Goal: Task Accomplishment & Management: Complete application form

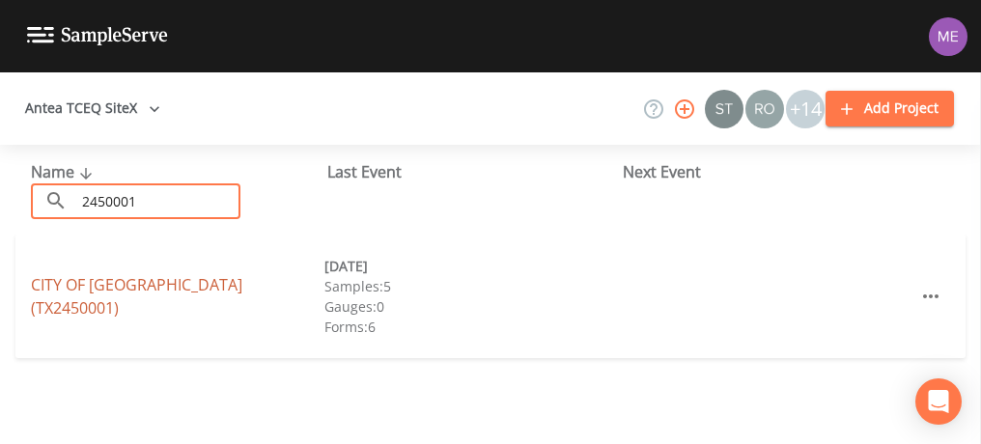
type input "2450001"
click at [108, 302] on link "CITY OF [GEOGRAPHIC_DATA] (TX2450001)" at bounding box center [136, 296] width 211 height 44
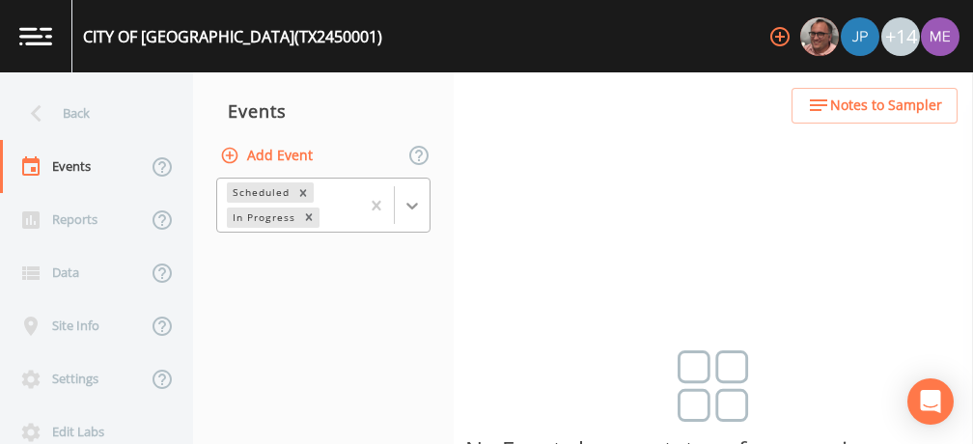
click at [414, 203] on icon at bounding box center [412, 205] width 19 height 19
click at [399, 243] on div "Completed" at bounding box center [323, 234] width 214 height 17
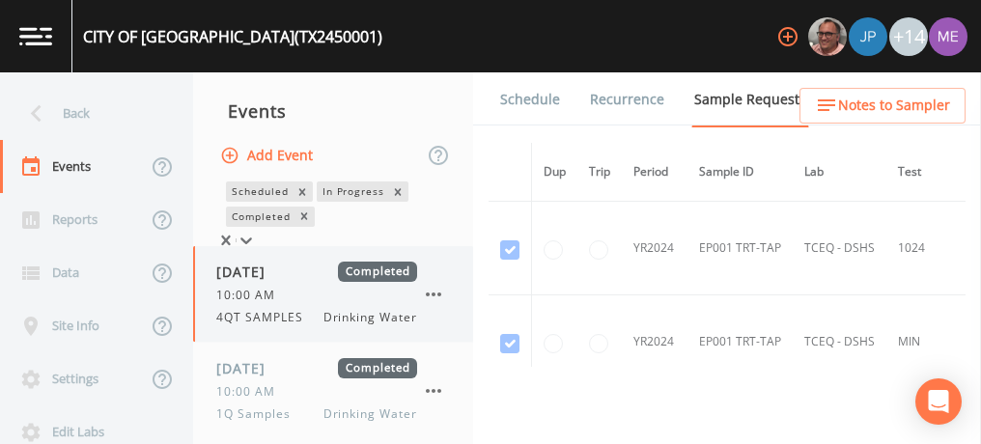
scroll to position [205, 0]
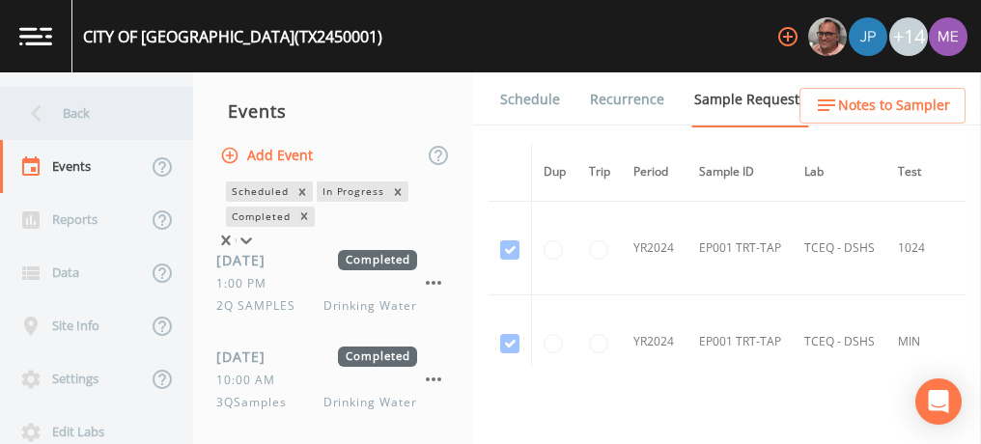
click at [62, 114] on div "Back" at bounding box center [87, 113] width 174 height 53
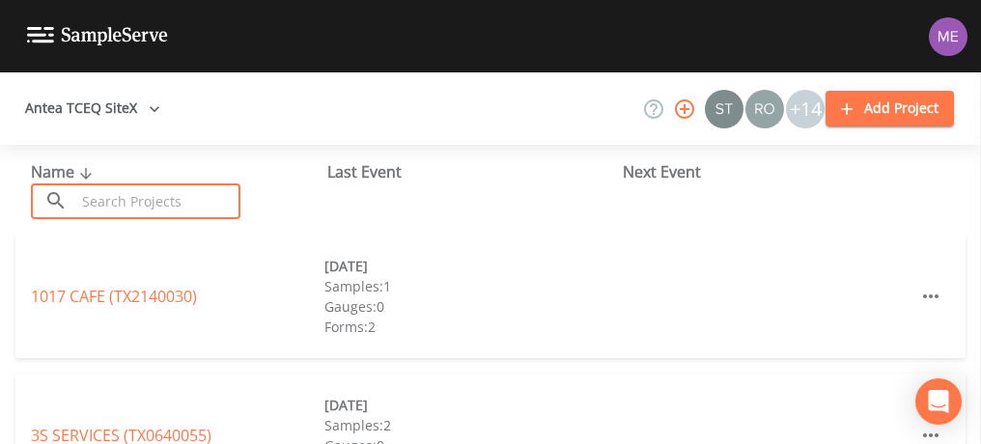
click at [130, 209] on input "text" at bounding box center [157, 201] width 165 height 36
type input "0"
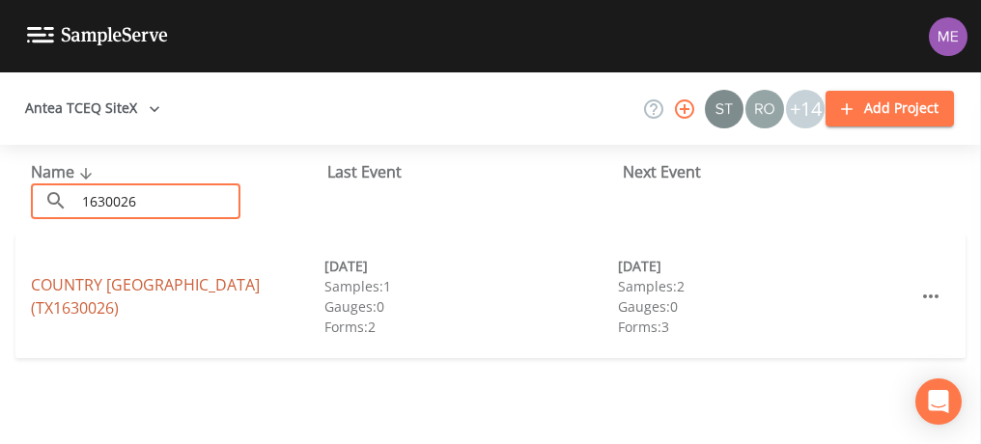
type input "1630026"
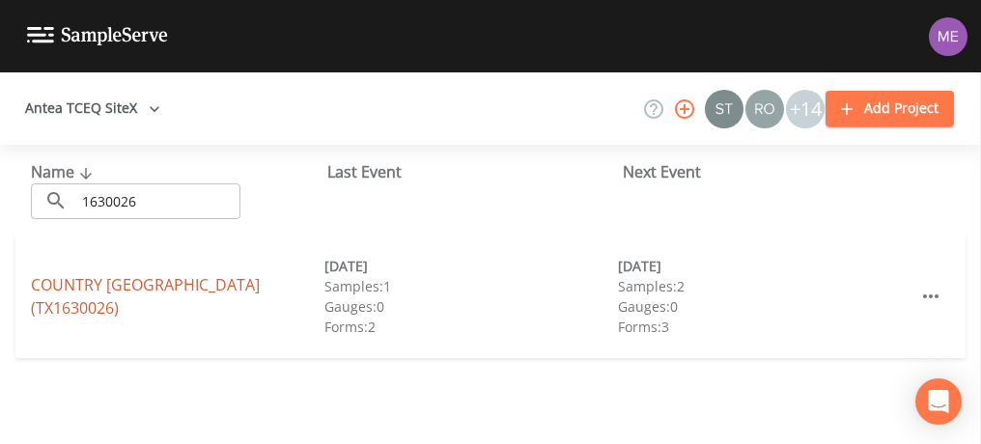
click at [97, 305] on link "[GEOGRAPHIC_DATA] (TX1630026)" at bounding box center [145, 296] width 229 height 44
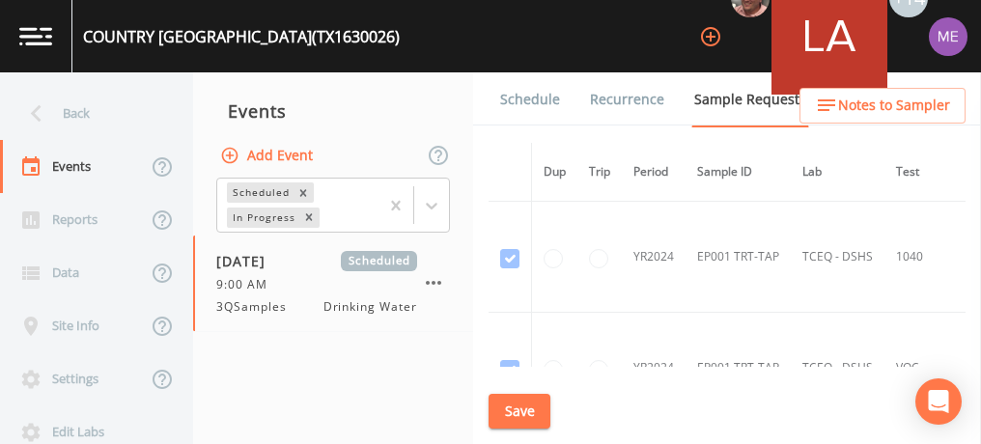
click at [534, 98] on link "Schedule" at bounding box center [530, 99] width 66 height 54
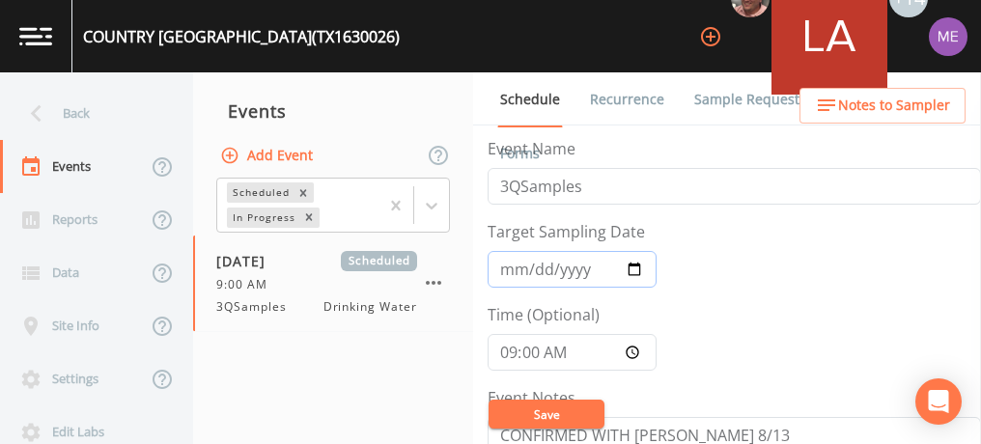
click at [508, 269] on input "[DATE]" at bounding box center [572, 269] width 169 height 37
type input "[DATE]"
click at [563, 409] on button "Save" at bounding box center [546, 414] width 116 height 29
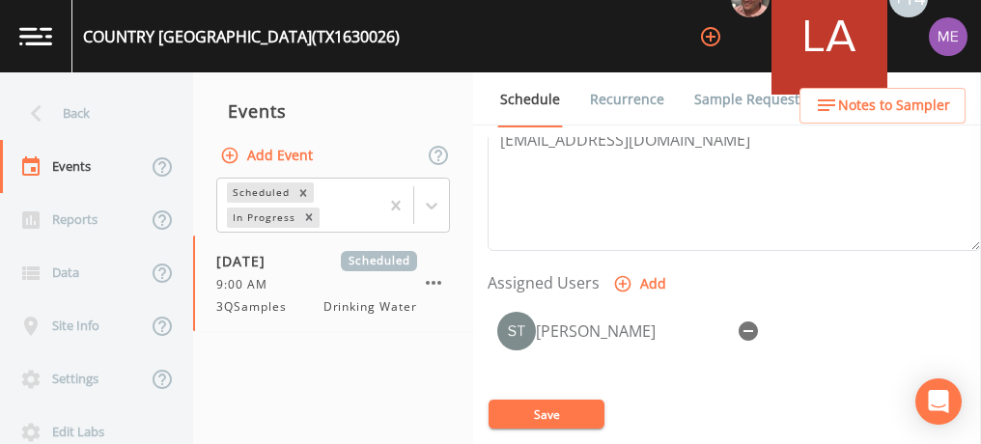
scroll to position [701, 0]
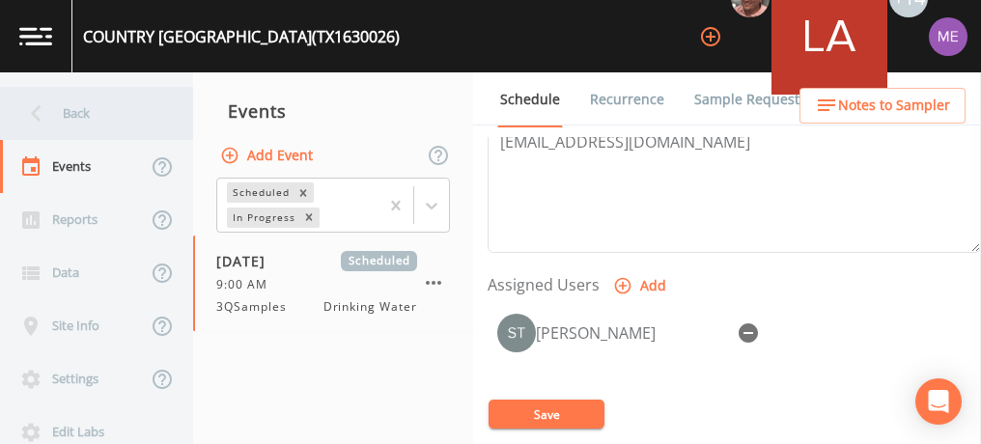
click at [85, 109] on div "Back" at bounding box center [87, 113] width 174 height 53
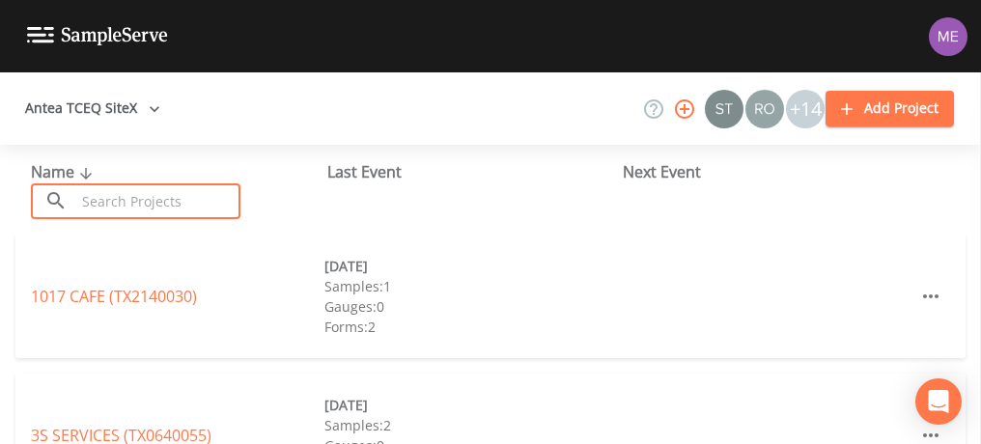
click at [91, 188] on input "text" at bounding box center [157, 201] width 165 height 36
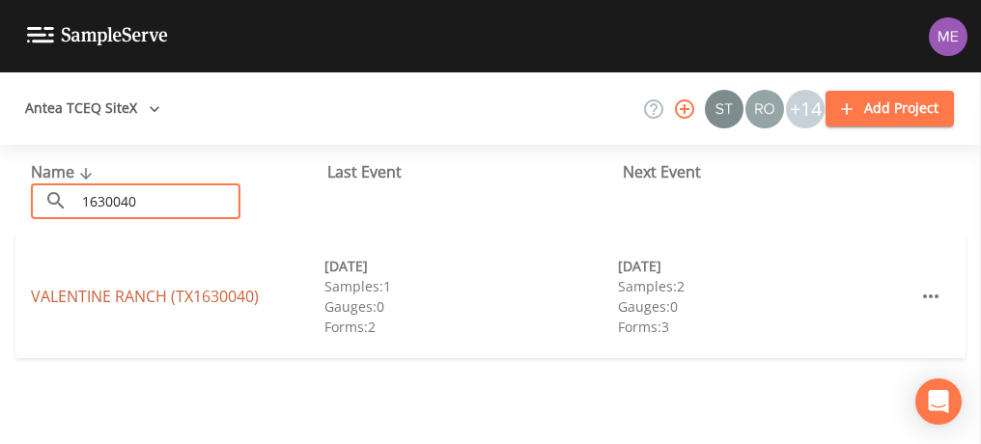
type input "1630040"
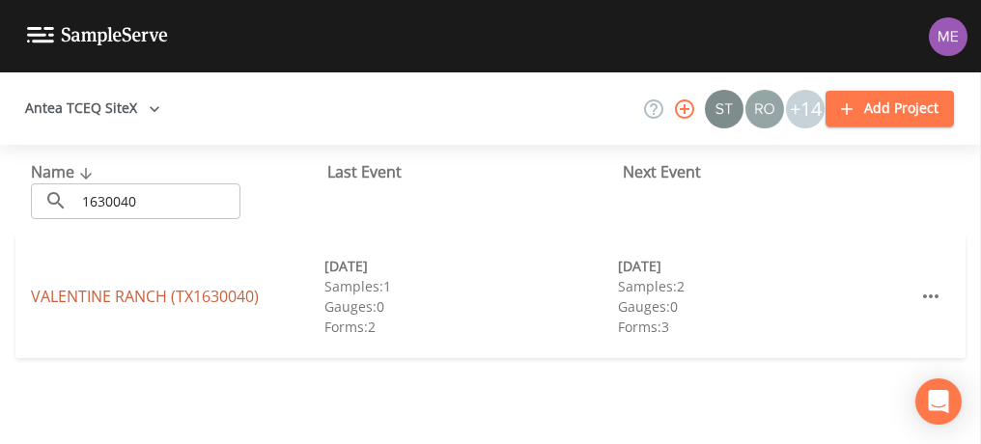
click at [91, 296] on link "[GEOGRAPHIC_DATA] (TX1630040)" at bounding box center [145, 296] width 228 height 21
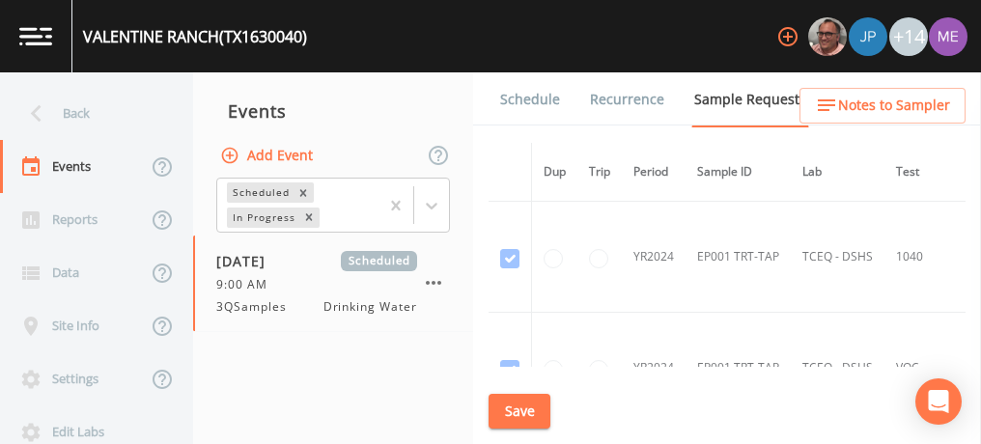
click at [535, 100] on link "Schedule" at bounding box center [530, 99] width 66 height 54
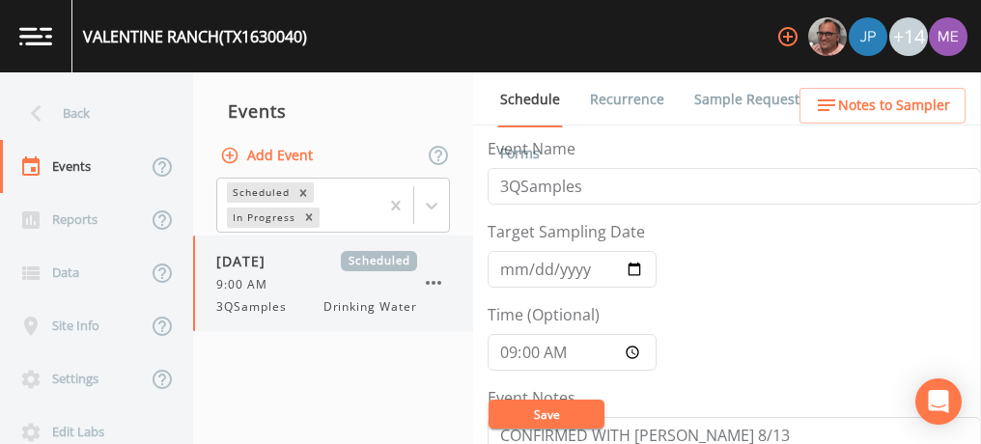
click at [223, 255] on span "[DATE]" at bounding box center [247, 261] width 63 height 20
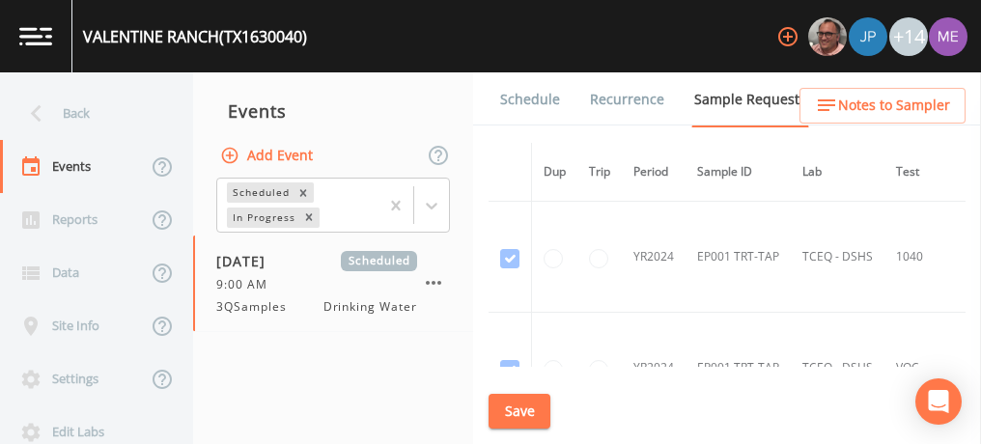
click at [526, 102] on link "Schedule" at bounding box center [530, 99] width 66 height 54
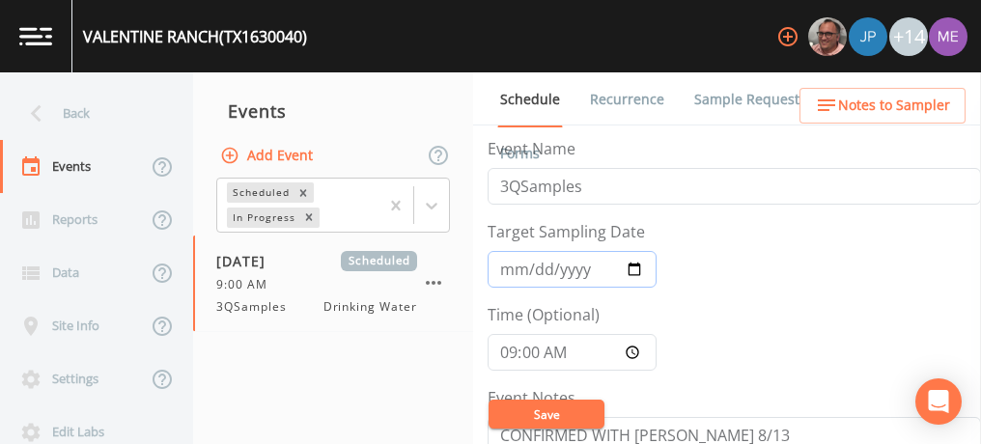
click at [503, 264] on input "[DATE]" at bounding box center [572, 269] width 169 height 37
type input "[DATE]"
click at [521, 408] on button "Save" at bounding box center [546, 414] width 116 height 29
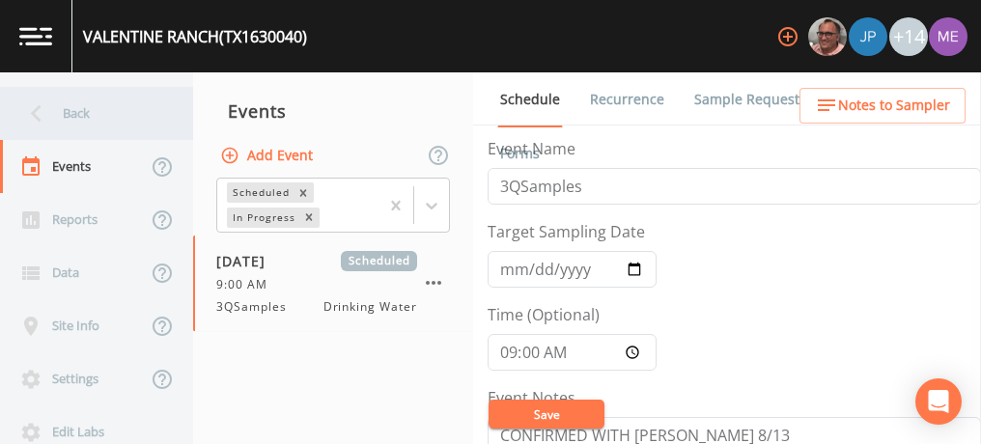
click at [76, 113] on div "Back" at bounding box center [87, 113] width 174 height 53
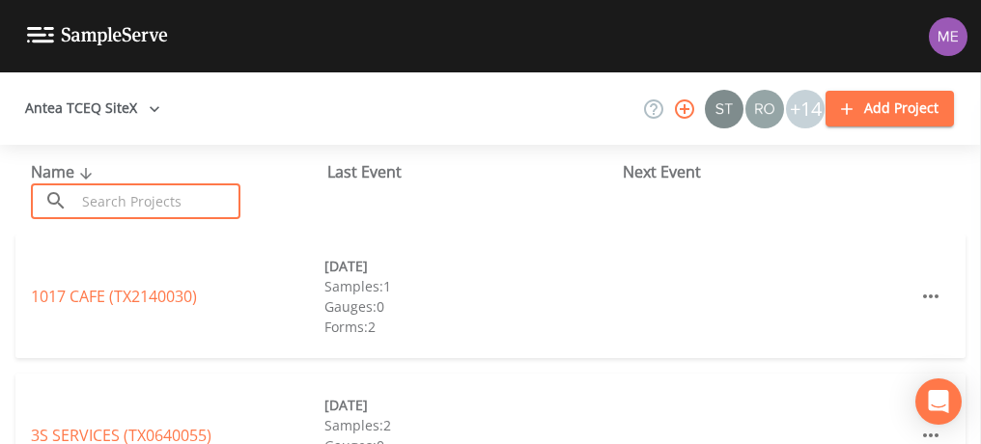
click at [112, 198] on input "text" at bounding box center [157, 201] width 165 height 36
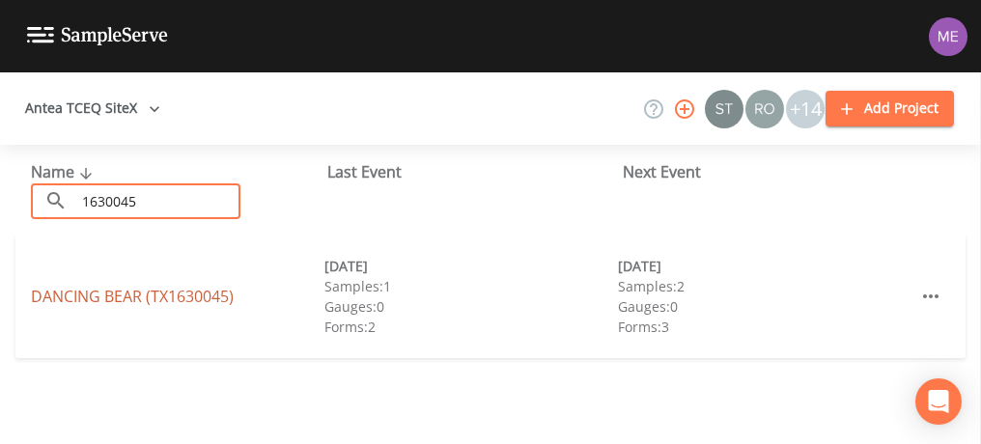
type input "1630045"
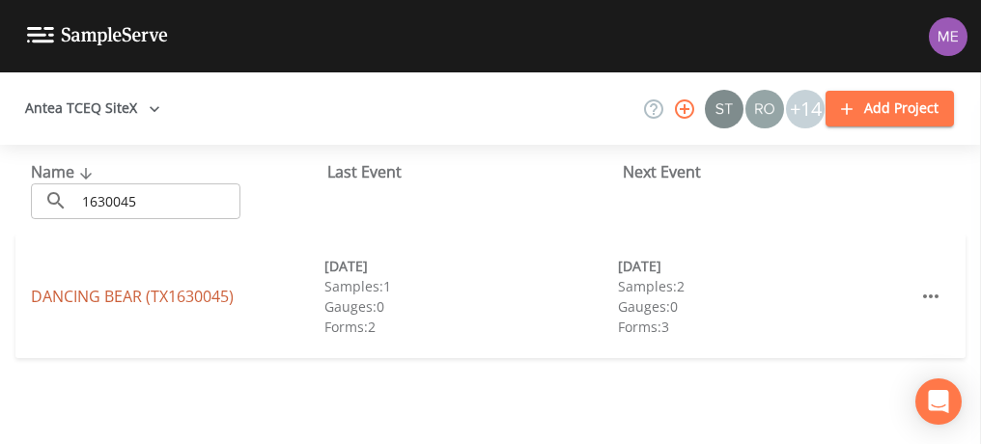
click at [95, 295] on link "DANCING BEAR (TX1630045)" at bounding box center [132, 296] width 203 height 21
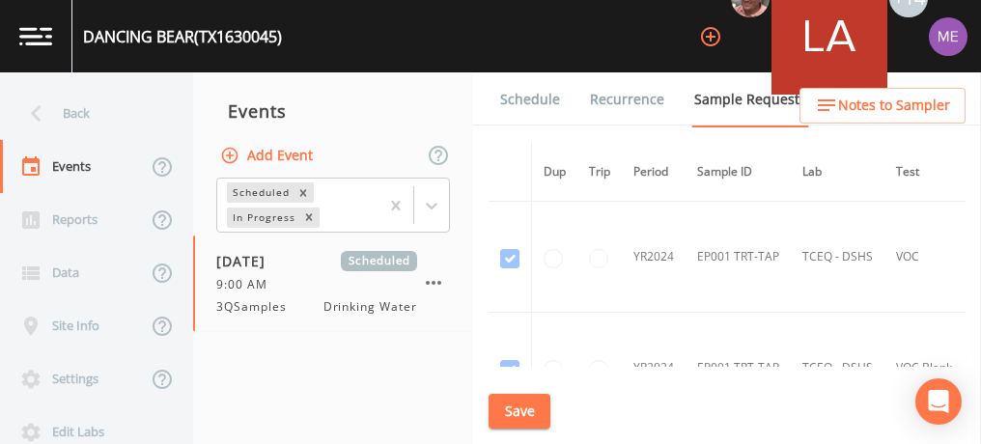
click at [542, 96] on link "Schedule" at bounding box center [530, 99] width 66 height 54
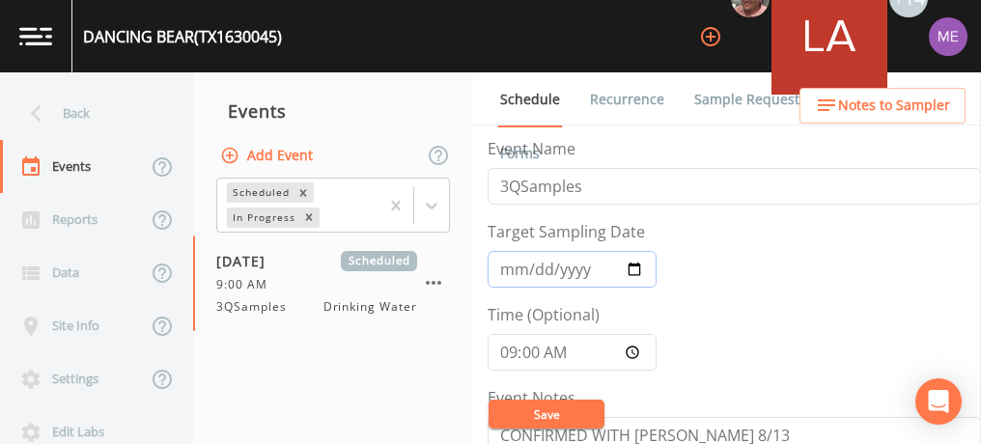
click at [504, 269] on input "[DATE]" at bounding box center [572, 269] width 169 height 37
type input "[DATE]"
click at [516, 413] on button "Save" at bounding box center [546, 414] width 116 height 29
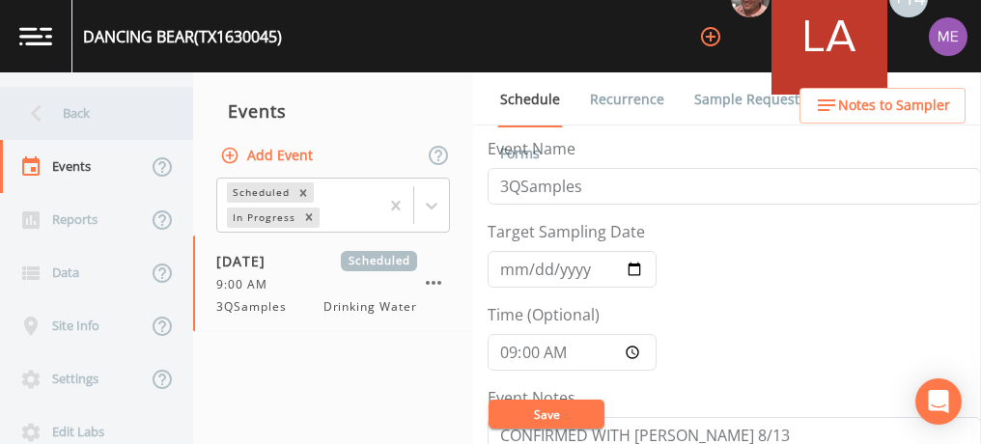
click at [75, 117] on div "Back" at bounding box center [87, 113] width 174 height 53
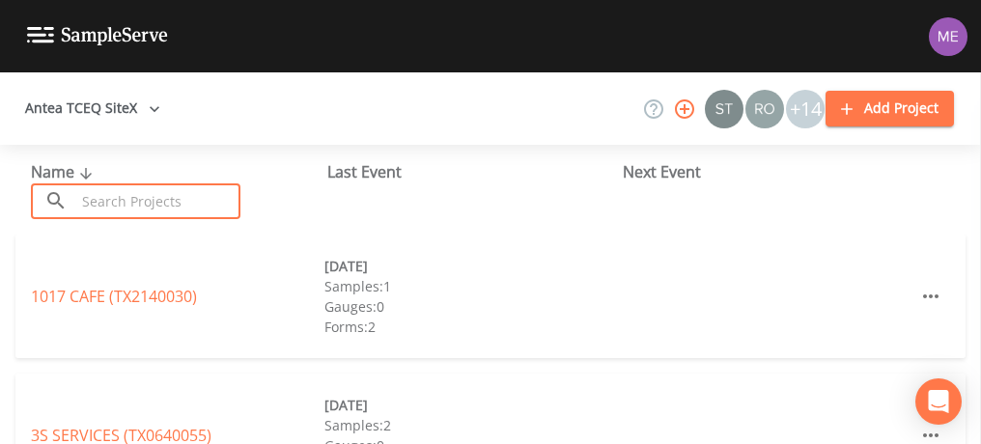
click at [108, 204] on input "text" at bounding box center [157, 201] width 165 height 36
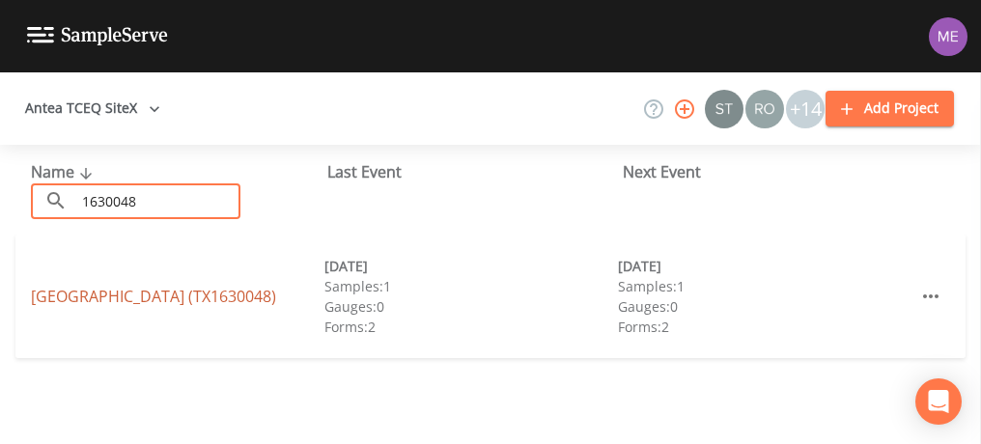
type input "1630048"
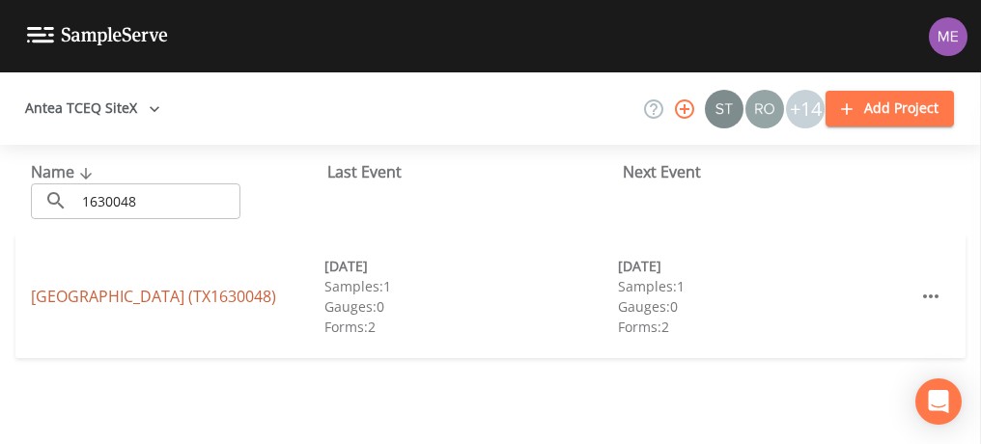
click at [53, 297] on link "[GEOGRAPHIC_DATA] (TX1630048)" at bounding box center [153, 296] width 245 height 21
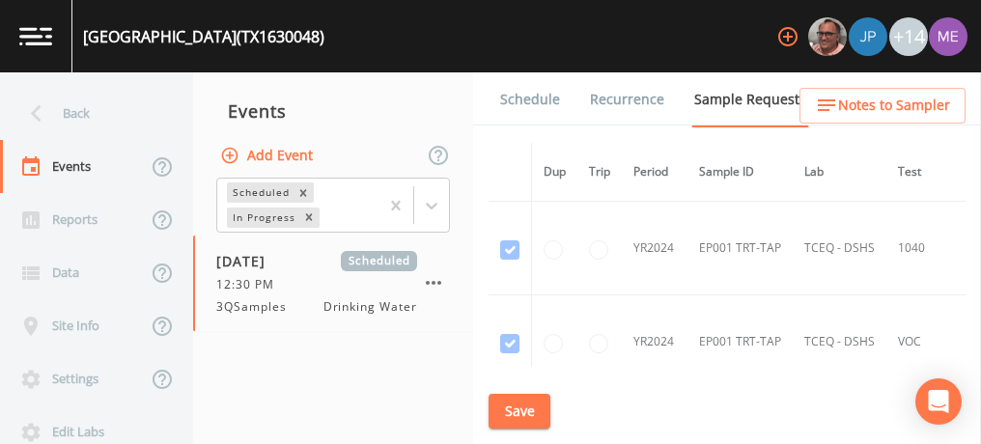
click at [533, 93] on link "Schedule" at bounding box center [530, 99] width 66 height 54
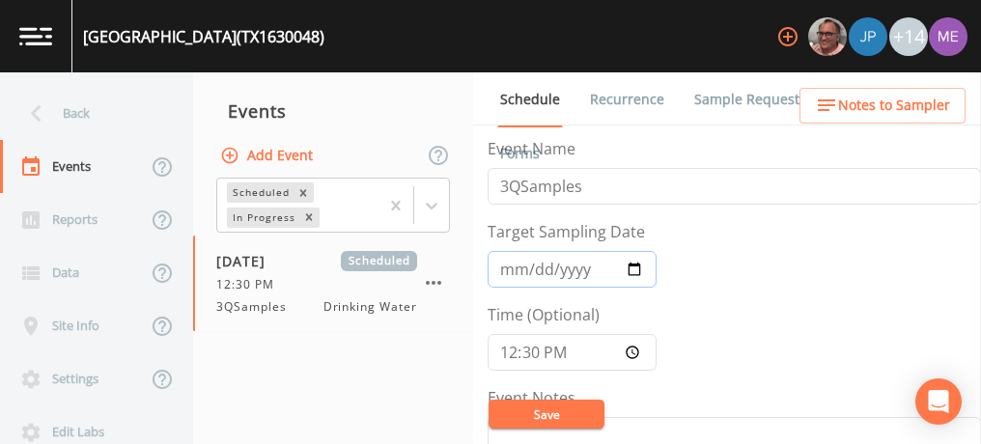
click at [506, 271] on input "[DATE]" at bounding box center [572, 269] width 169 height 37
type input "[DATE]"
click at [507, 353] on input "12:30:00" at bounding box center [572, 352] width 169 height 37
type input "22:00"
click at [503, 354] on input "22:00" at bounding box center [572, 352] width 169 height 37
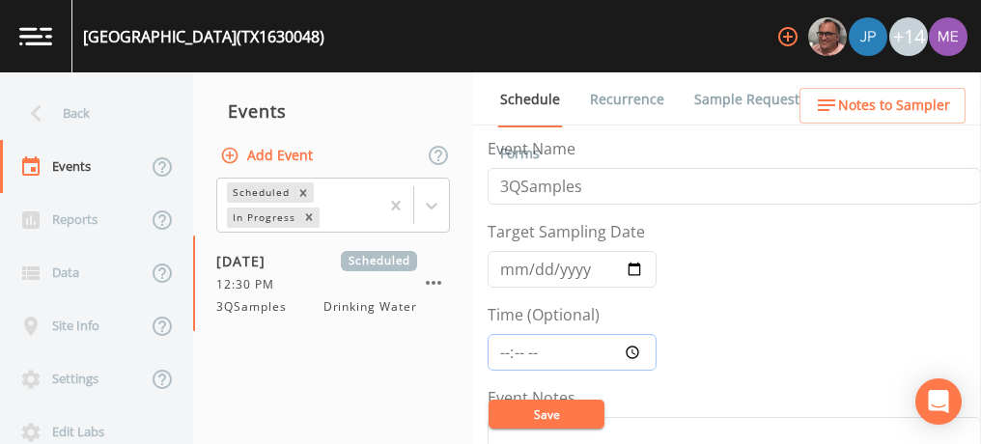
type input "12:00"
click at [503, 354] on input "12:00" at bounding box center [572, 352] width 169 height 37
type input "13:00"
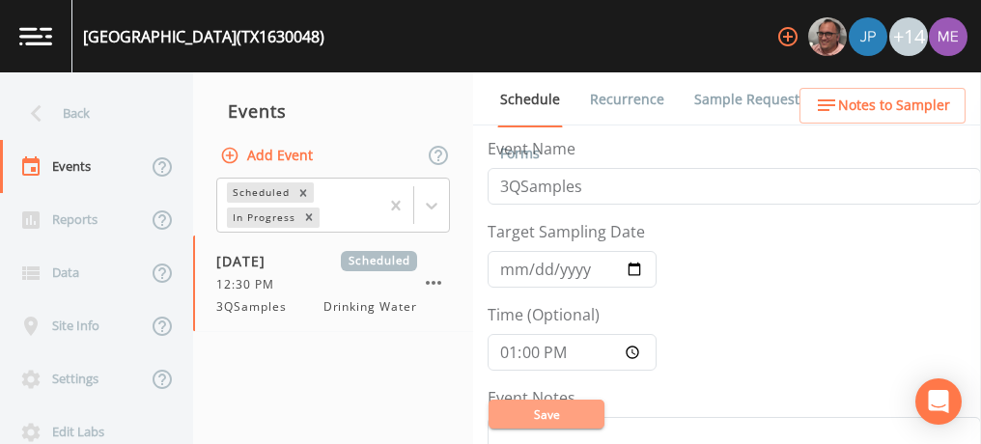
click at [529, 413] on button "Save" at bounding box center [546, 414] width 116 height 29
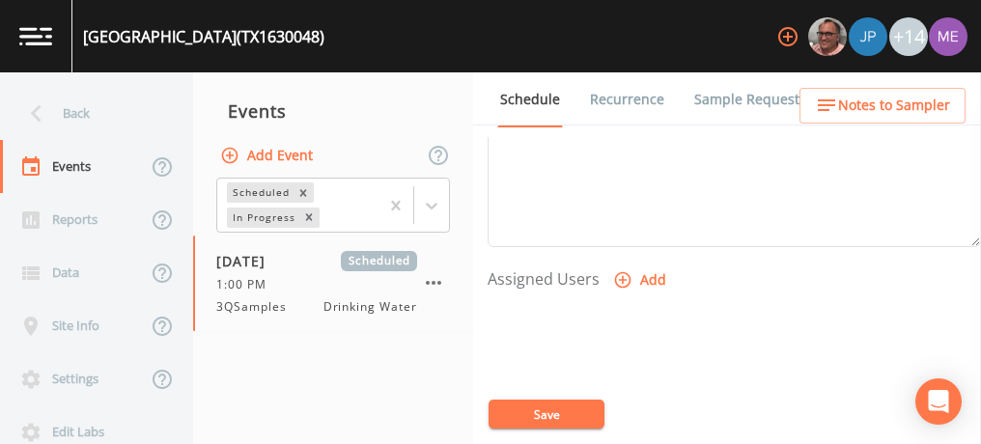
scroll to position [708, 0]
click at [649, 271] on button "Add" at bounding box center [641, 280] width 65 height 36
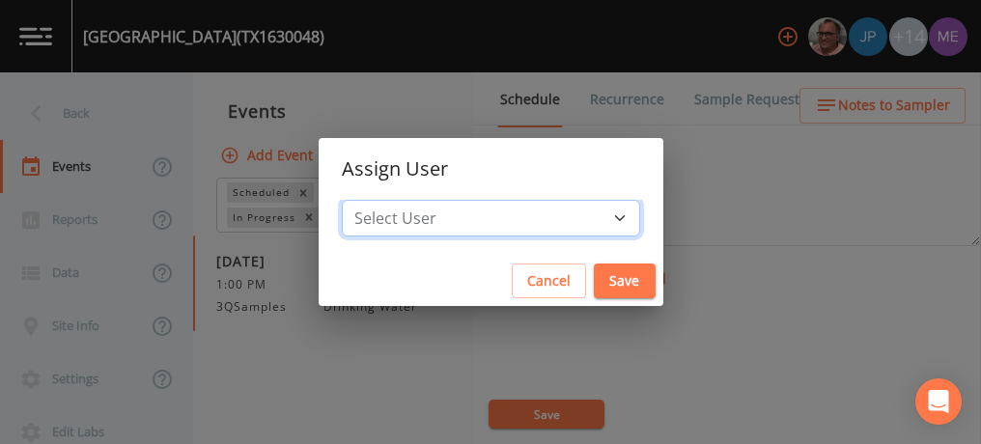
click at [589, 222] on select "Select User [PERSON_NAME] [PERSON_NAME] [PERSON_NAME] [PERSON_NAME] [PERSON_NAM…" at bounding box center [491, 218] width 298 height 37
select select "6518b6a0-c5fa-4d0f-8e3d-fc6e8623860b"
click at [371, 200] on select "Select User [PERSON_NAME] [PERSON_NAME] [PERSON_NAME] [PERSON_NAME] [PERSON_NAM…" at bounding box center [491, 218] width 298 height 37
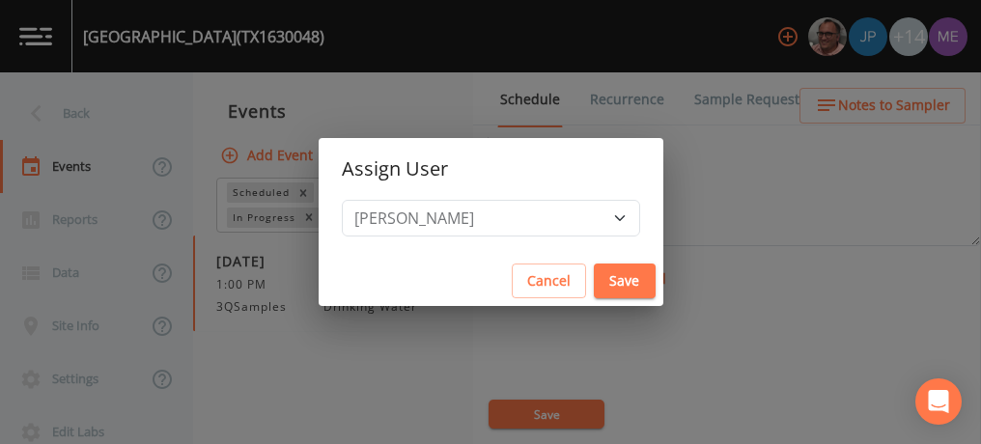
click at [594, 277] on button "Save" at bounding box center [625, 282] width 62 height 36
select select
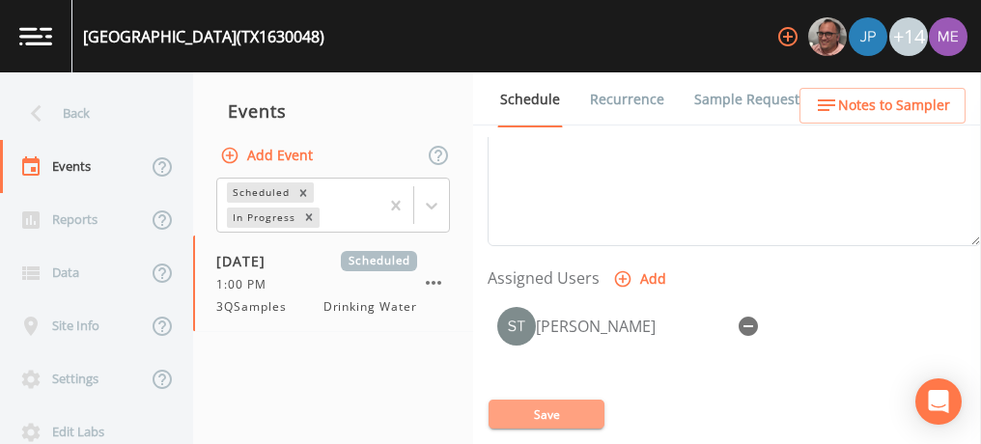
click at [539, 415] on button "Save" at bounding box center [546, 414] width 116 height 29
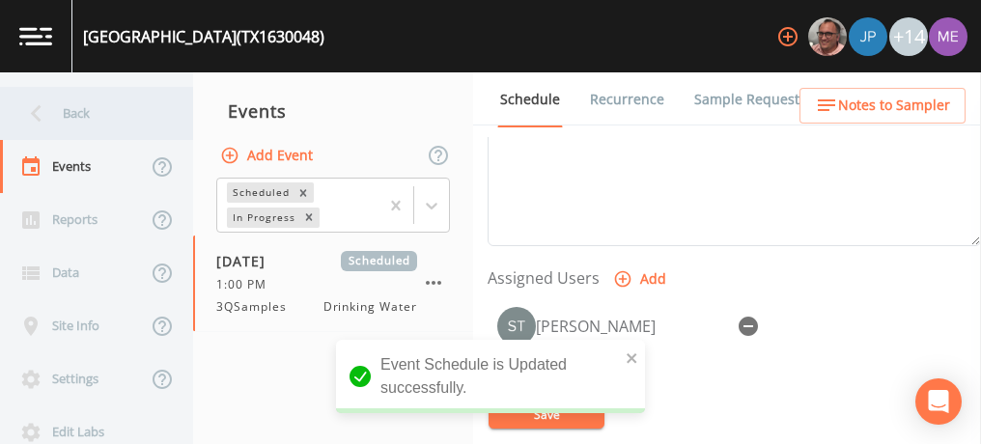
click at [75, 116] on div "Back" at bounding box center [87, 113] width 174 height 53
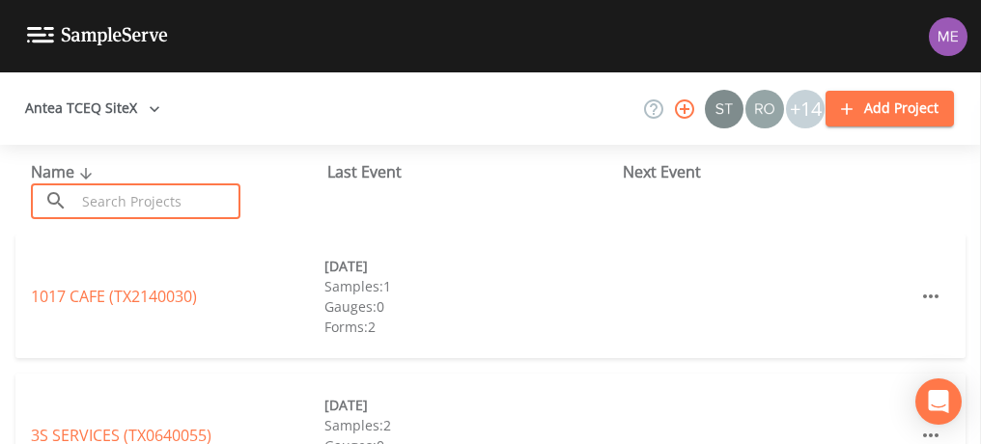
click at [105, 207] on input "text" at bounding box center [157, 201] width 165 height 36
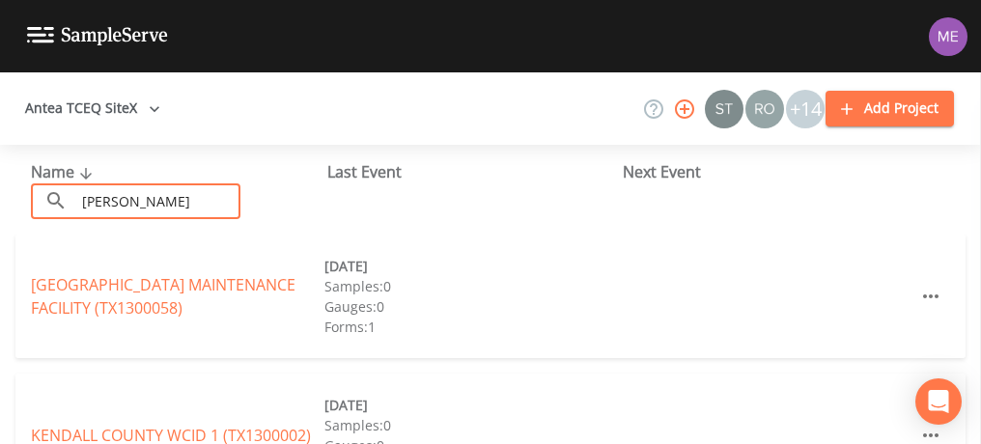
type input "[PERSON_NAME]"
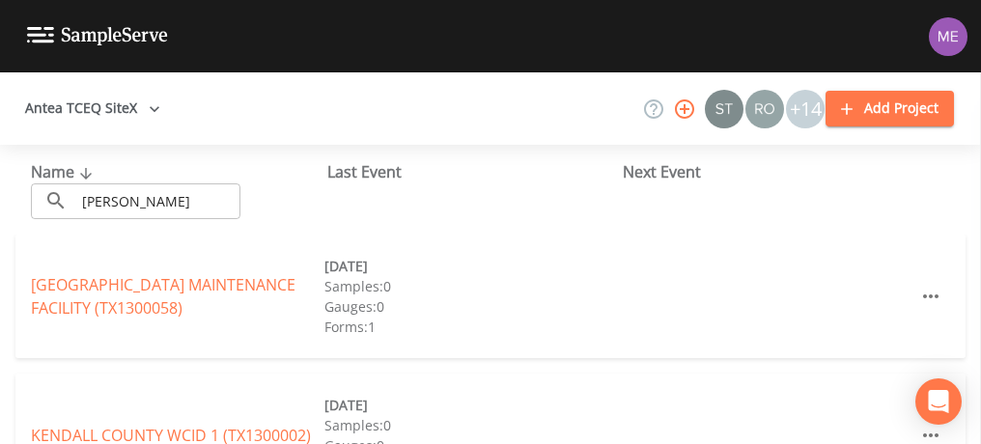
click at [92, 349] on div "[GEOGRAPHIC_DATA] MAINTENANCE FACILITY (TX1300058) [DATE] Samples: 0 Gauges: 0 …" at bounding box center [490, 297] width 950 height 124
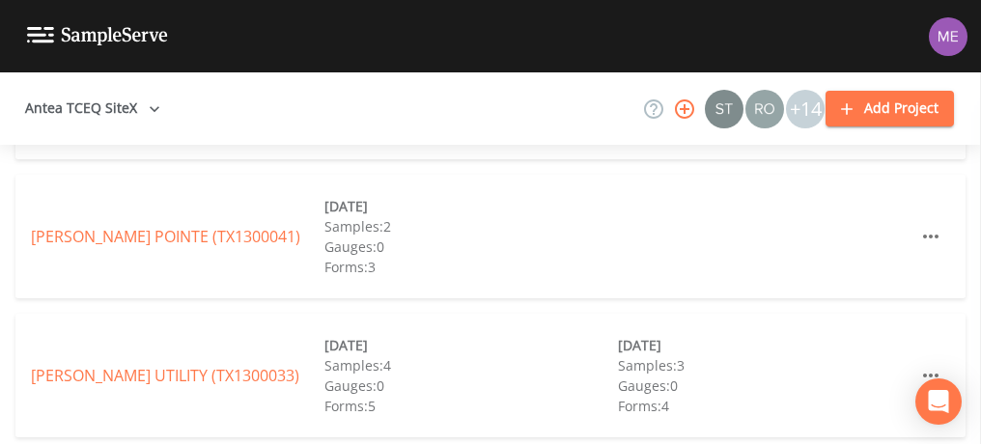
scroll to position [624, 0]
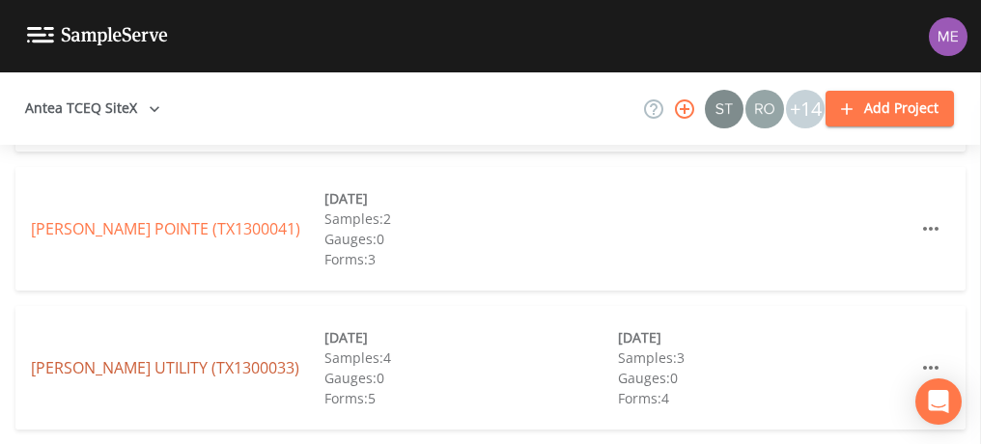
click at [101, 375] on link "[PERSON_NAME] UTILITY (TX1300033)" at bounding box center [165, 367] width 268 height 21
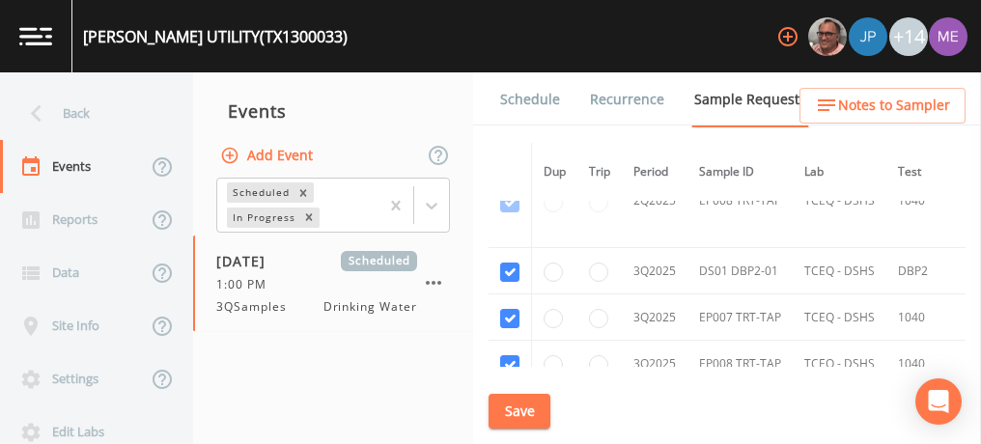
scroll to position [3390, 0]
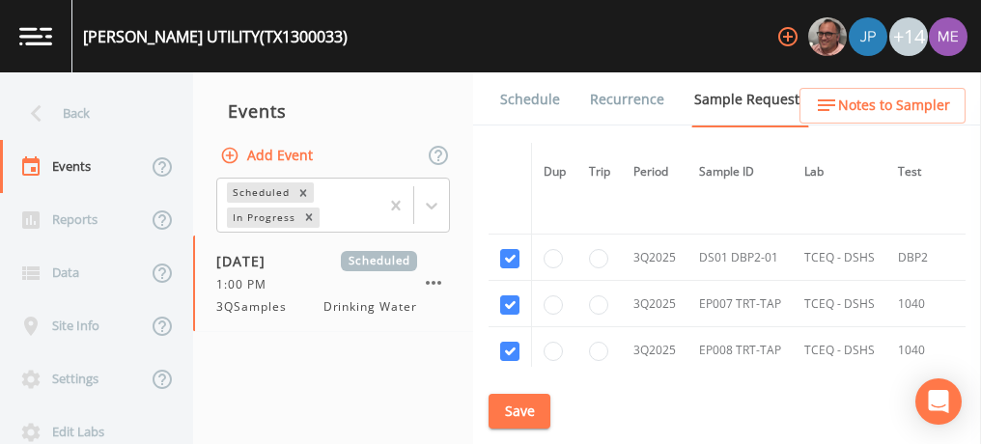
click at [552, 101] on link "Schedule" at bounding box center [530, 99] width 66 height 54
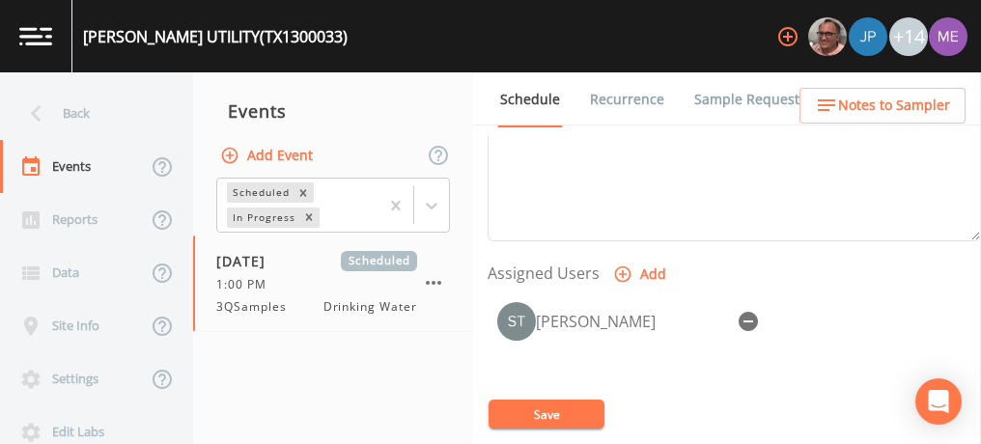
scroll to position [741, 0]
